Goal: Transaction & Acquisition: Download file/media

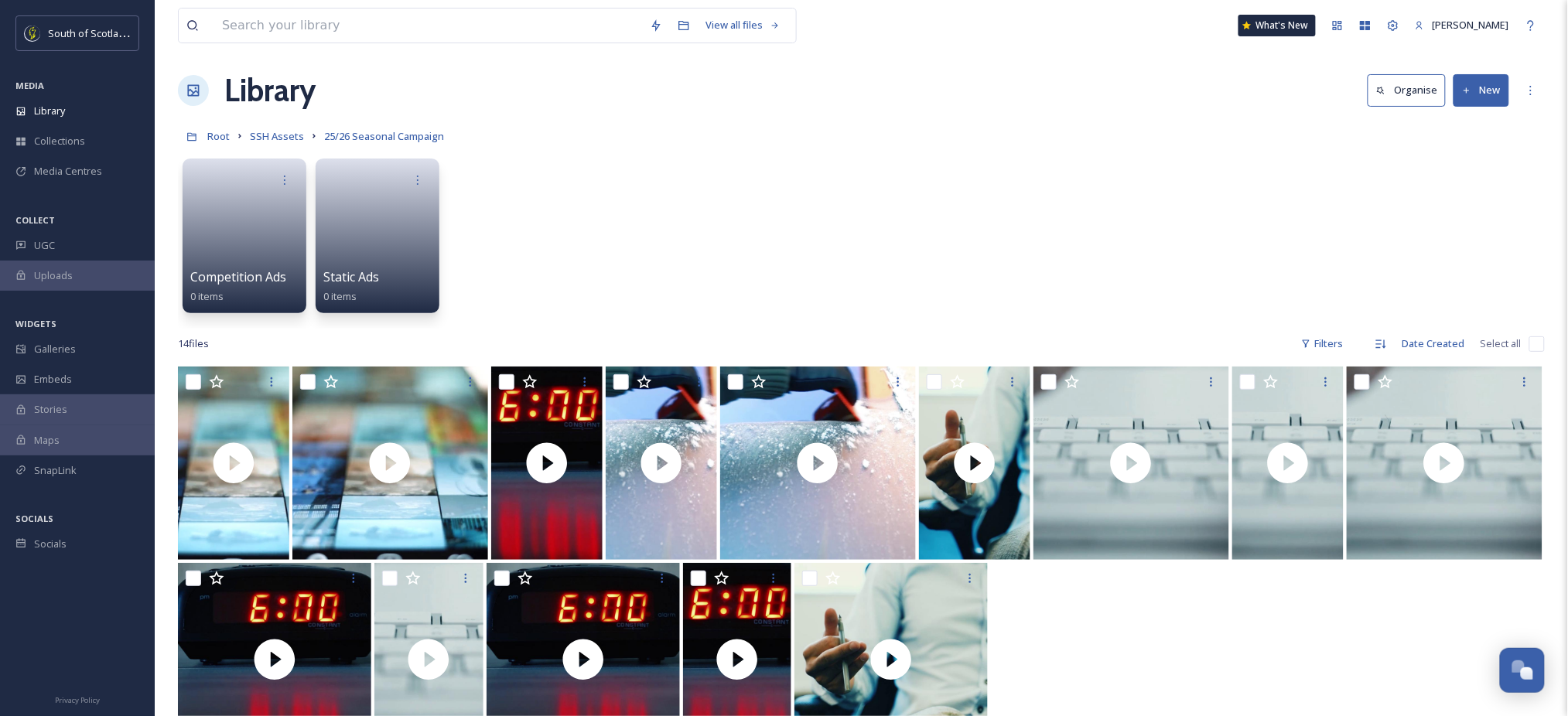
scroll to position [20, 0]
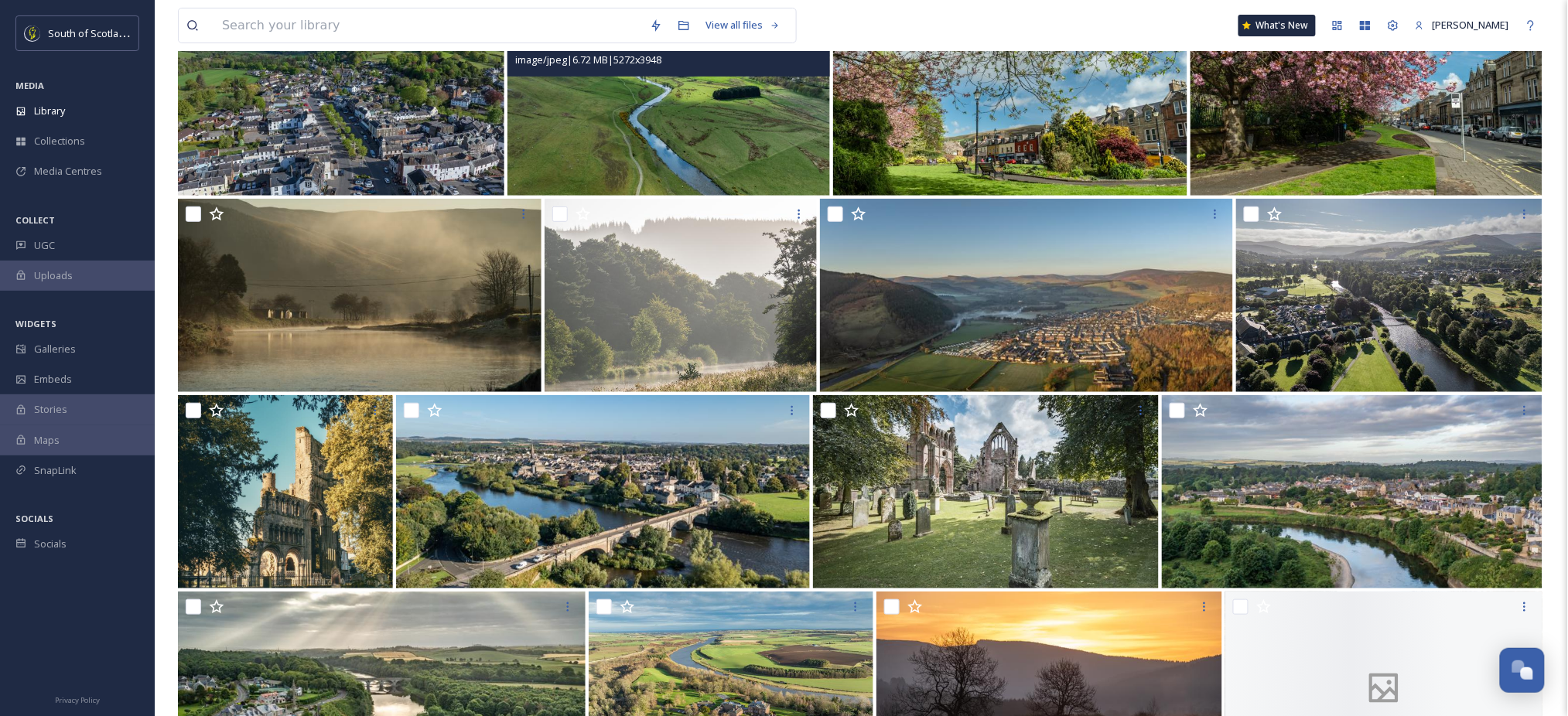
scroll to position [214, 0]
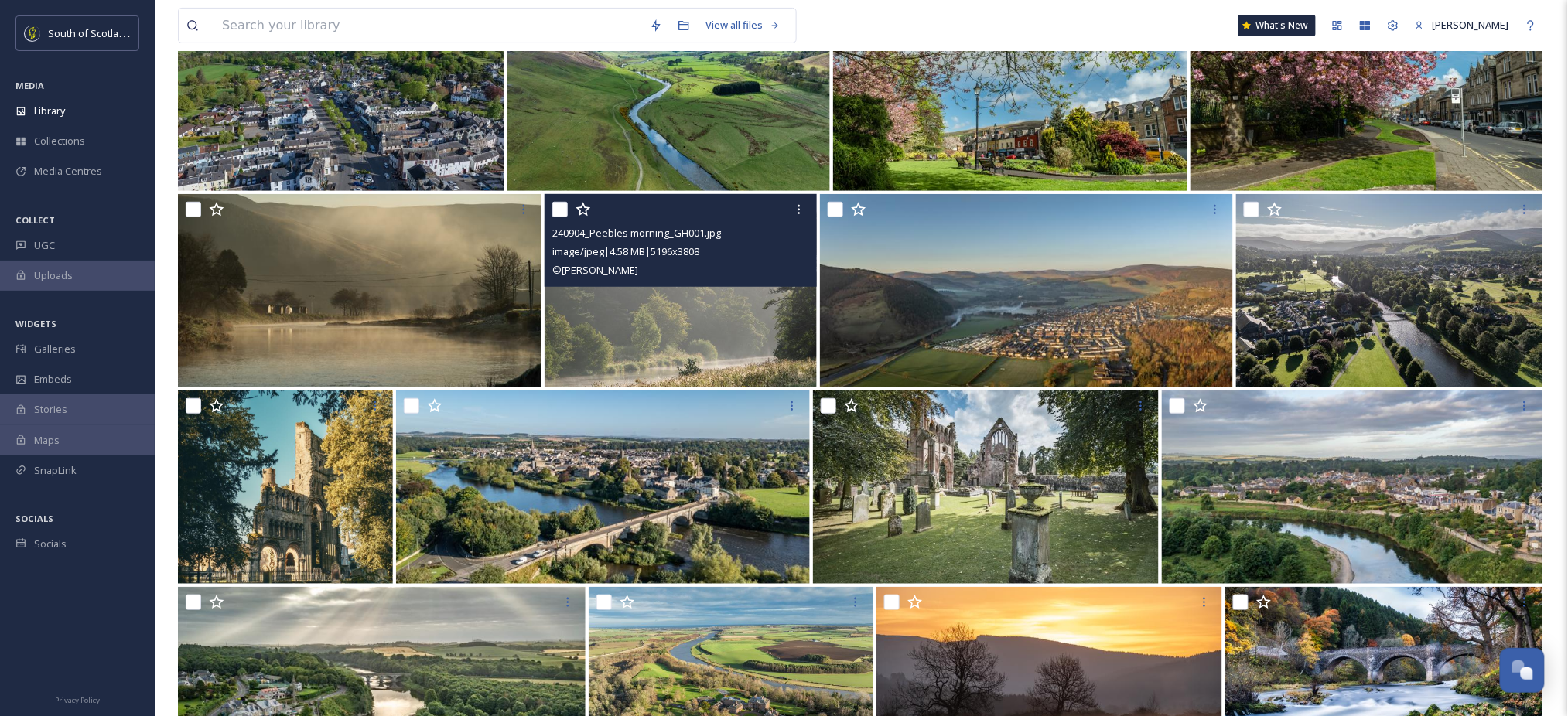
click at [685, 313] on img at bounding box center [680, 291] width 273 height 194
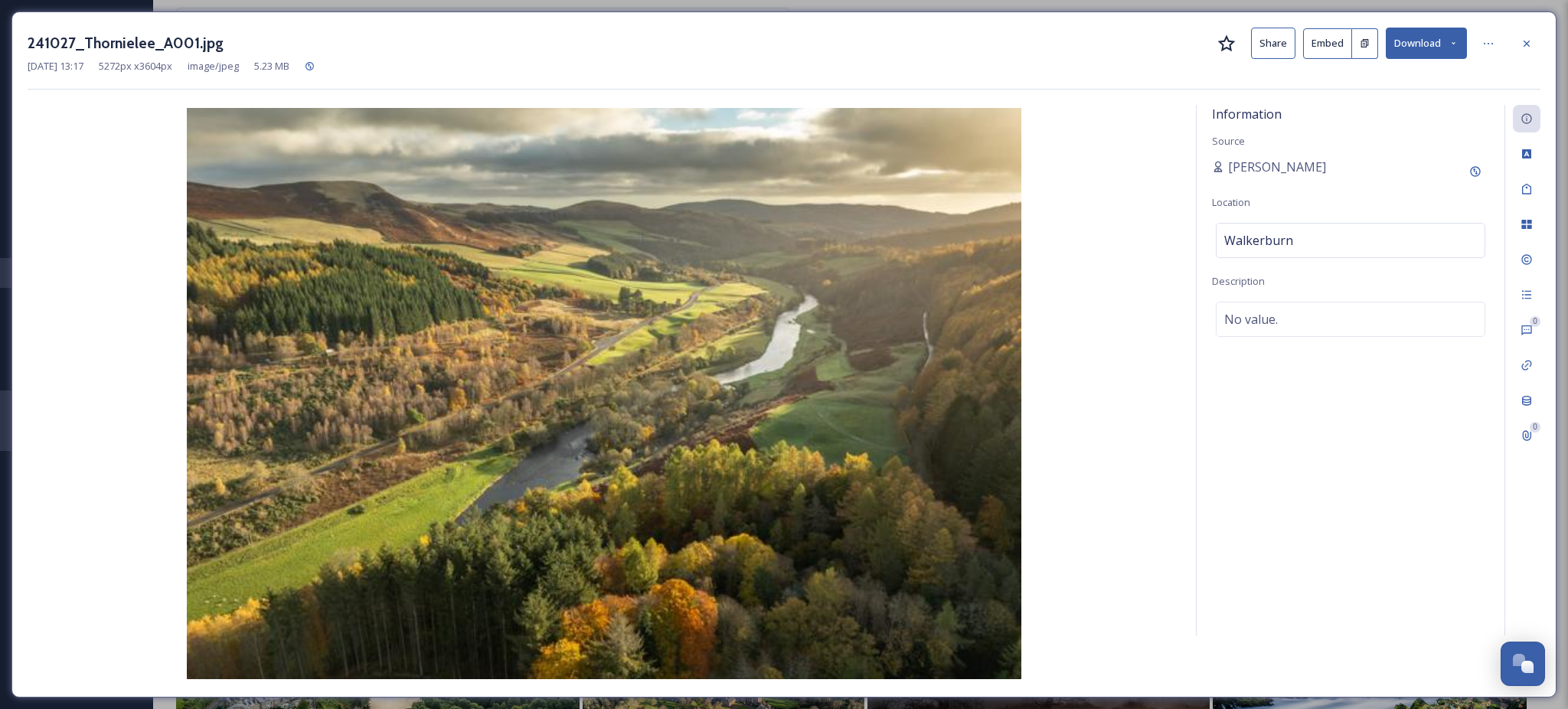
click at [1436, 48] on button "Download" at bounding box center [1427, 43] width 82 height 31
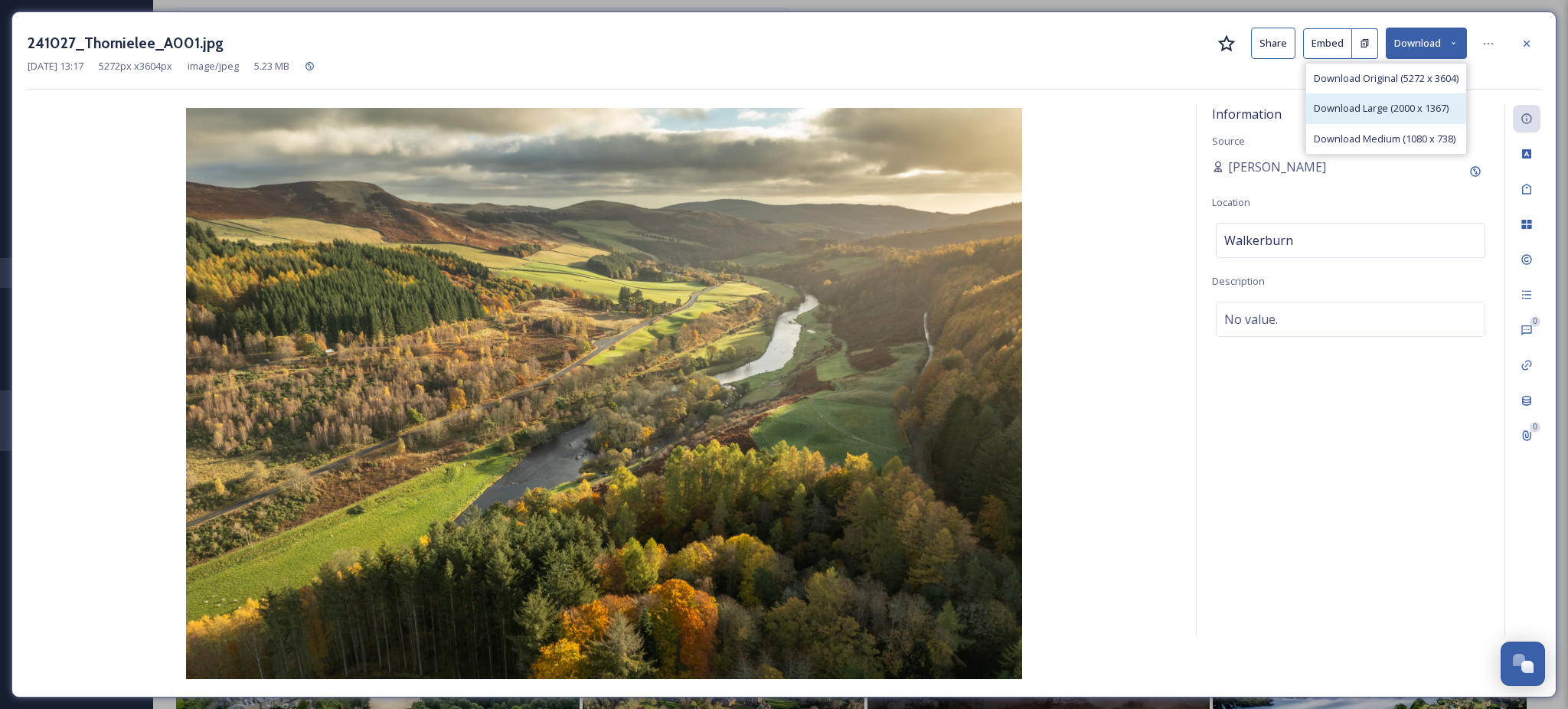
click at [1392, 108] on span "Download Large (2000 x 1367)" at bounding box center [1381, 108] width 134 height 15
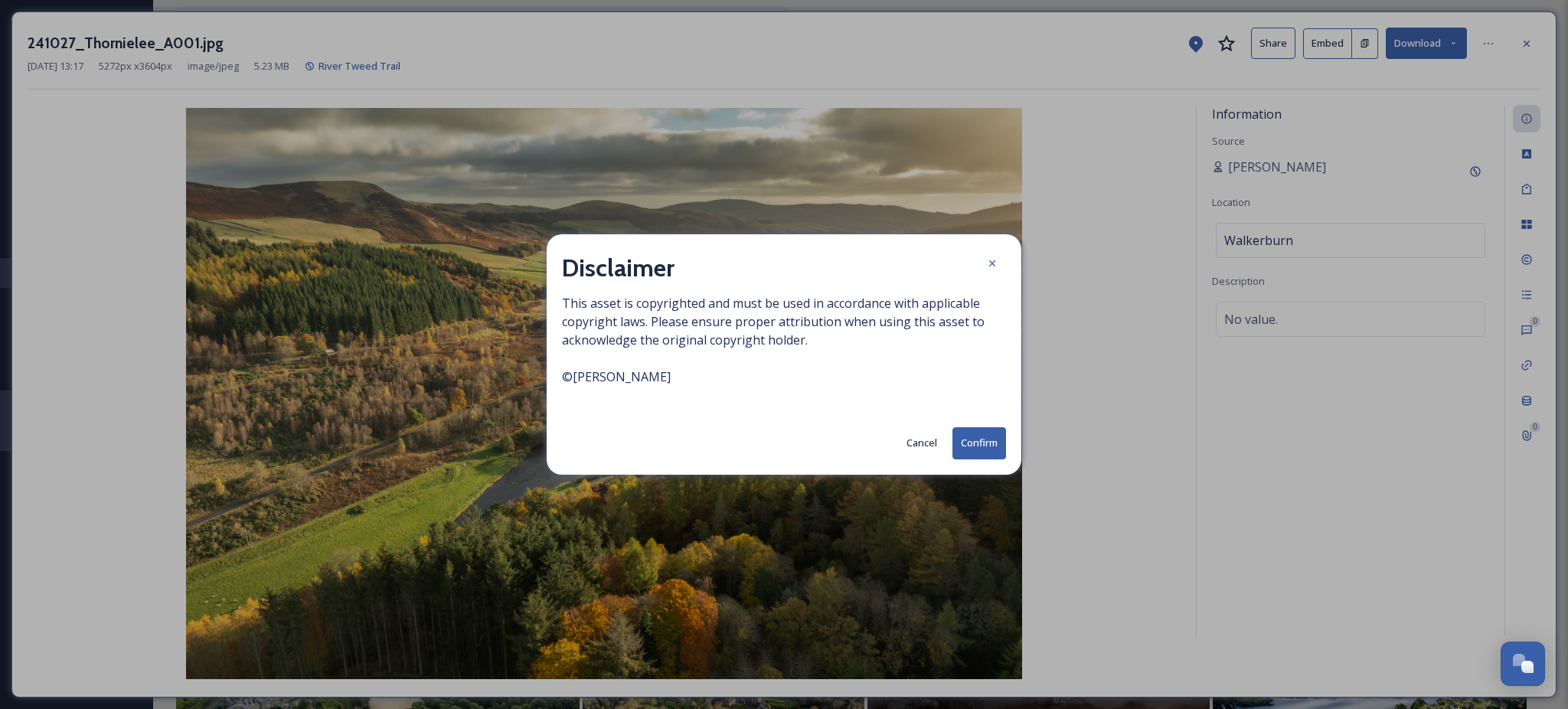
click at [983, 449] on button "Confirm" at bounding box center [979, 443] width 54 height 31
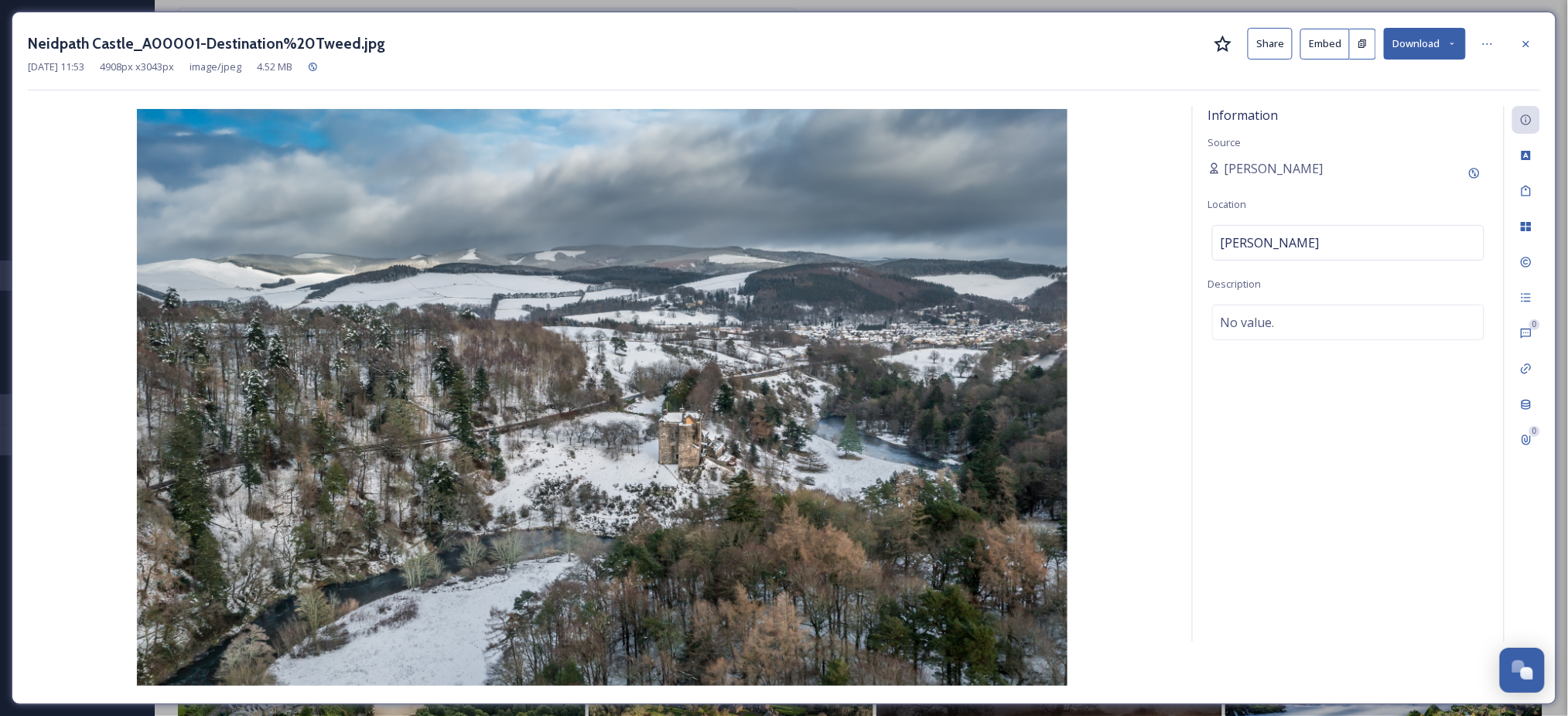
click at [1451, 50] on button "Download" at bounding box center [1425, 44] width 82 height 32
click at [1378, 113] on span "Download Large (2000 x 1240)" at bounding box center [1379, 110] width 136 height 15
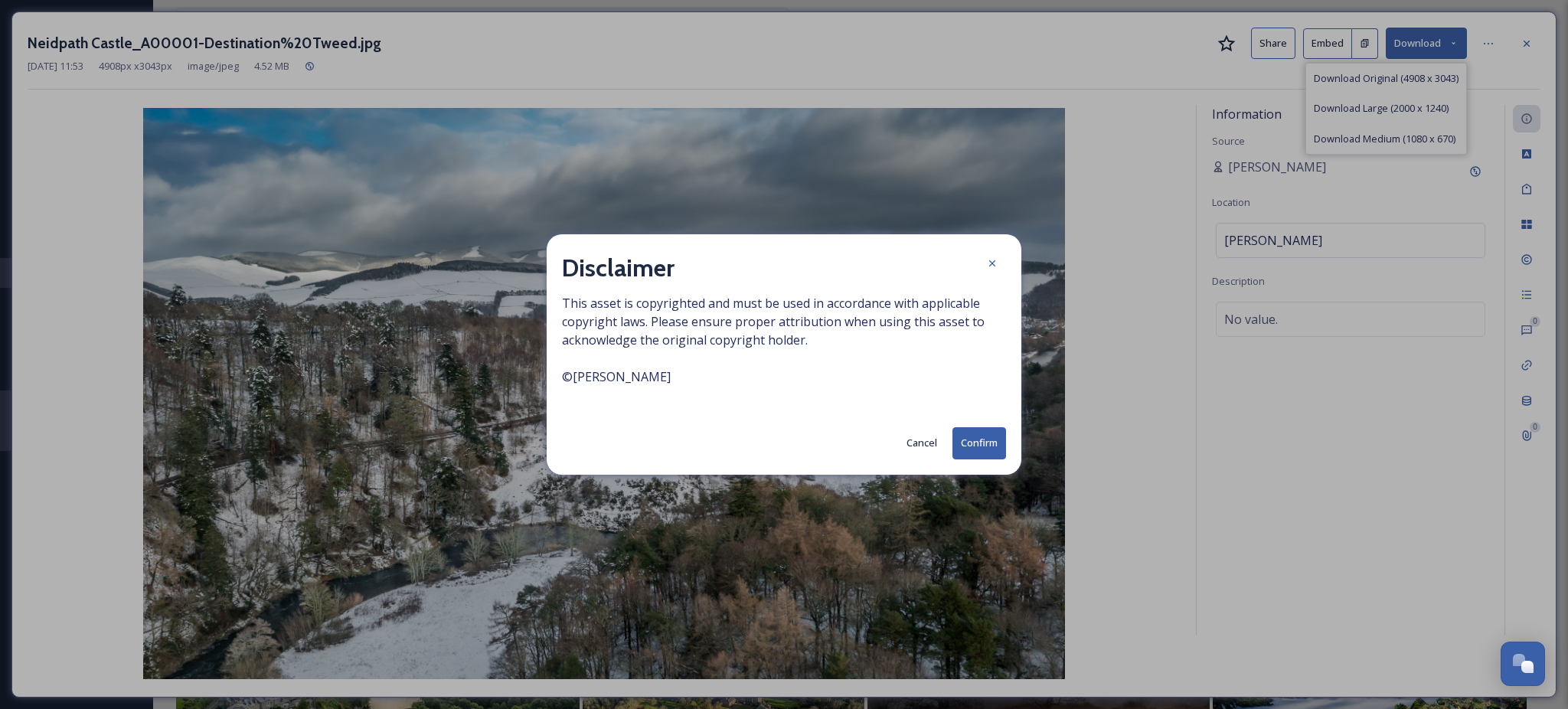
click at [975, 438] on button "Confirm" at bounding box center [979, 443] width 54 height 31
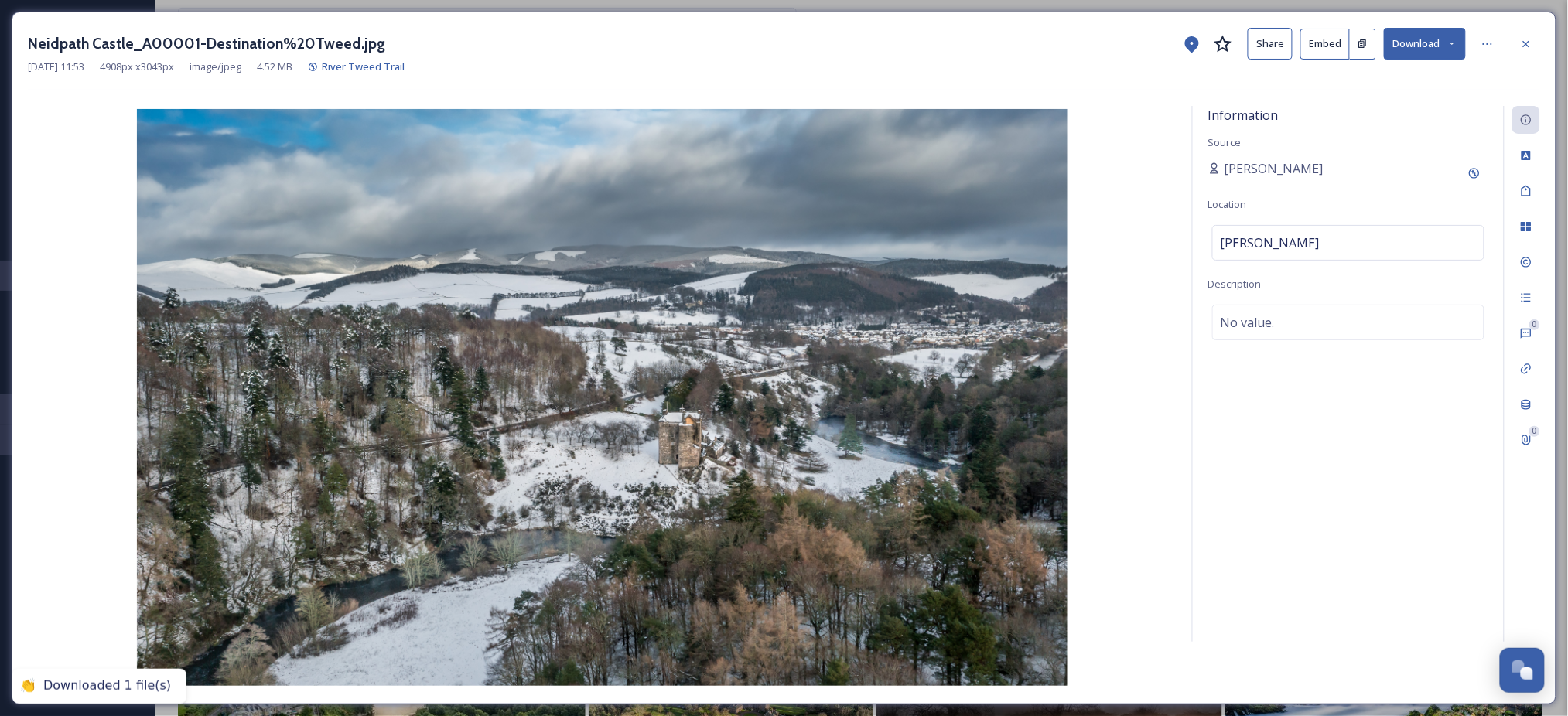
click at [1309, 555] on div "Information Source Vanessa Wegstein Location Peebles Description No value." at bounding box center [1348, 374] width 311 height 536
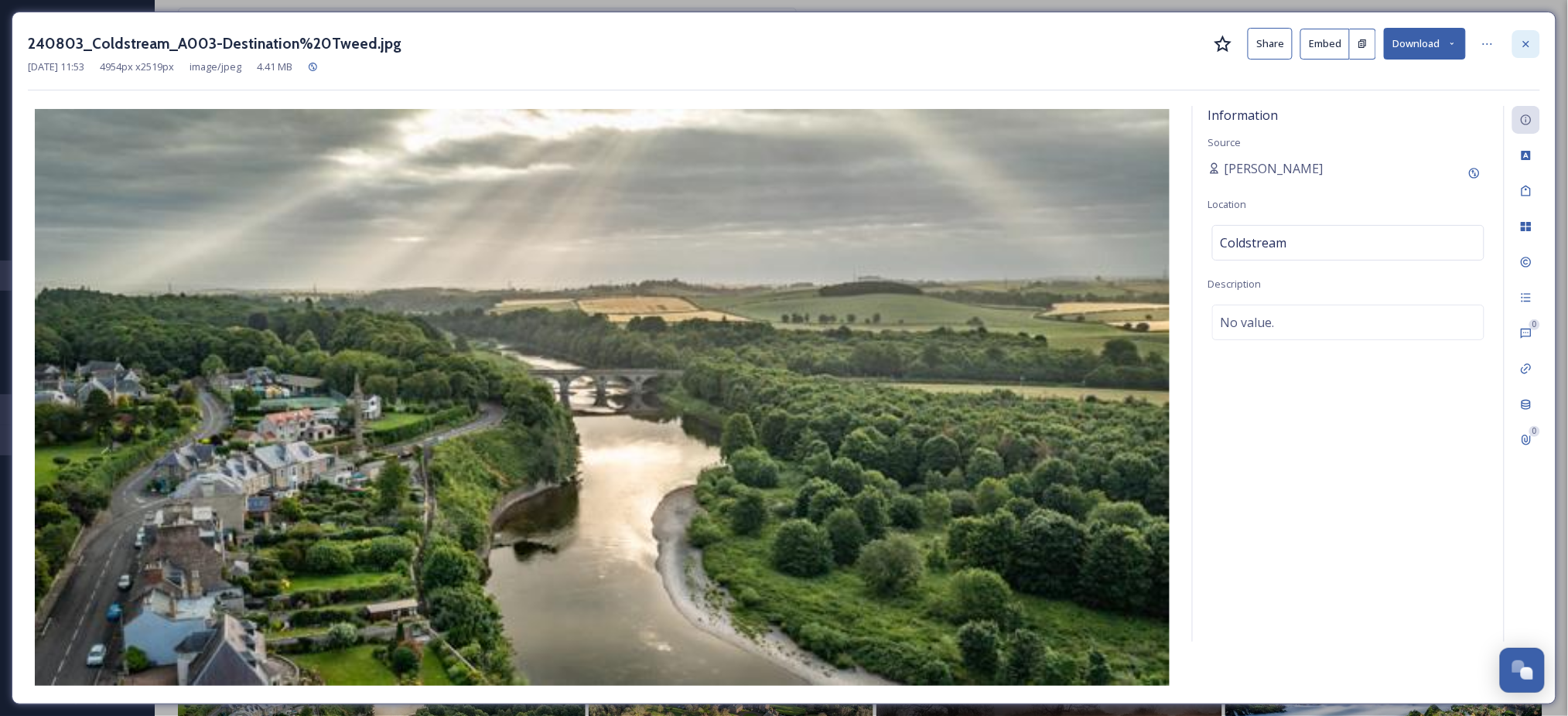
click at [1529, 44] on icon at bounding box center [1526, 44] width 12 height 12
